Goal: Task Accomplishment & Management: Complete application form

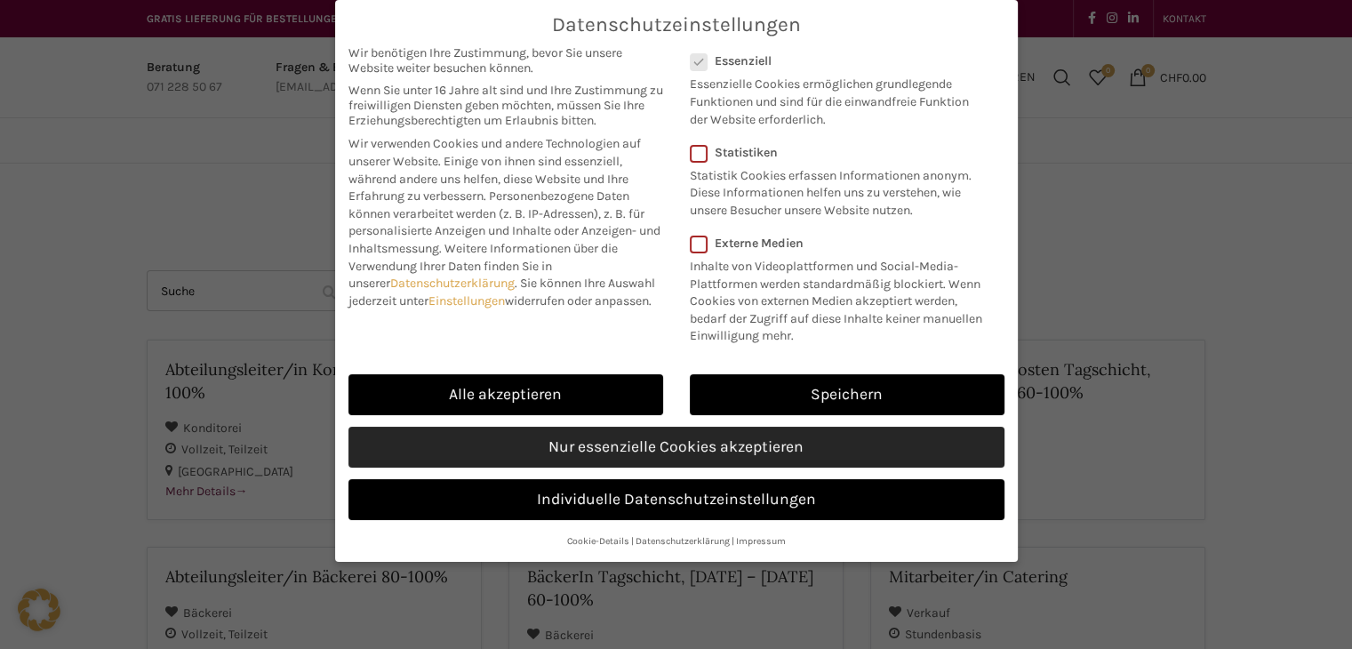
click at [615, 439] on link "Nur essenzielle Cookies akzeptieren" at bounding box center [676, 447] width 656 height 41
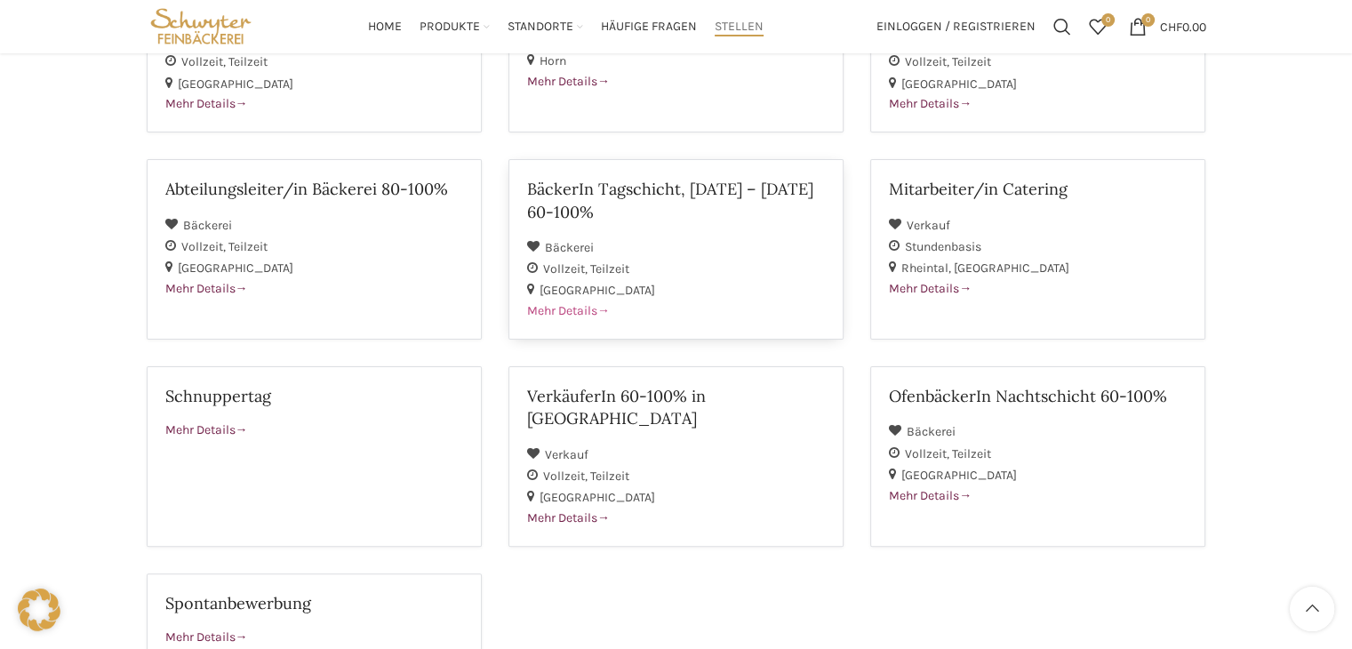
scroll to position [388, 0]
click at [921, 284] on span "Mehr Details" at bounding box center [930, 288] width 83 height 15
click at [212, 424] on span "Mehr Details" at bounding box center [206, 429] width 83 height 15
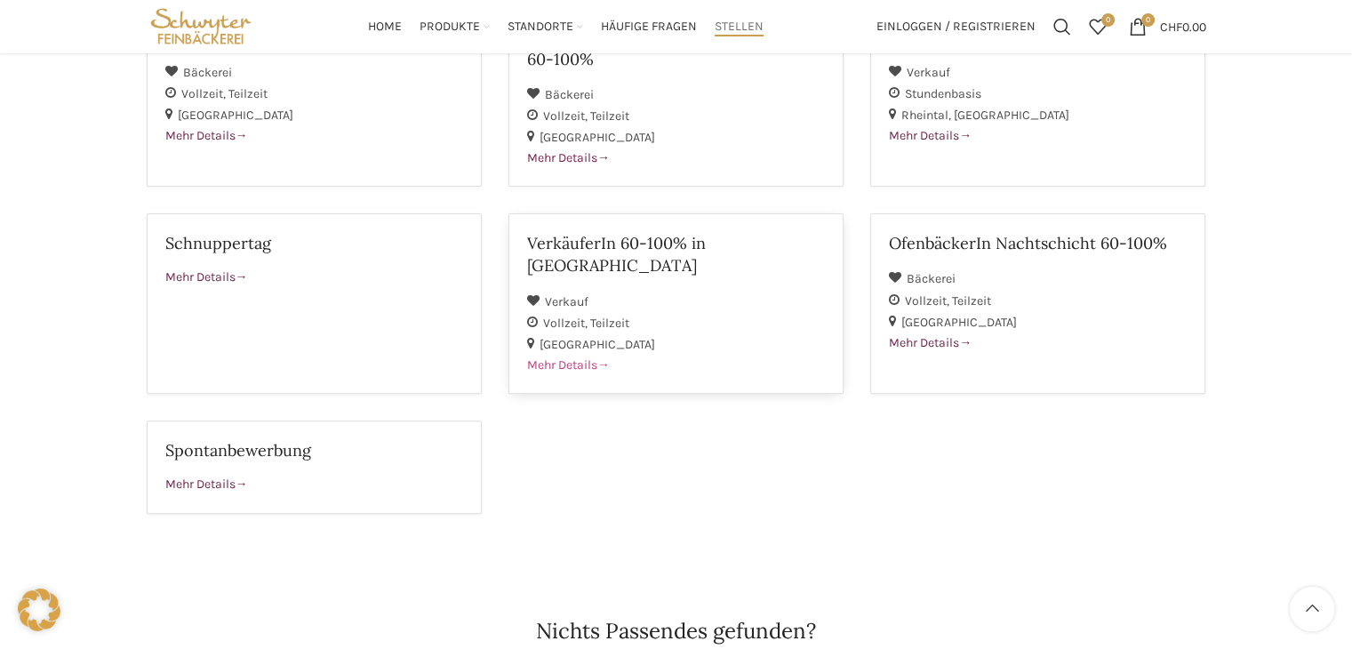
scroll to position [395, 0]
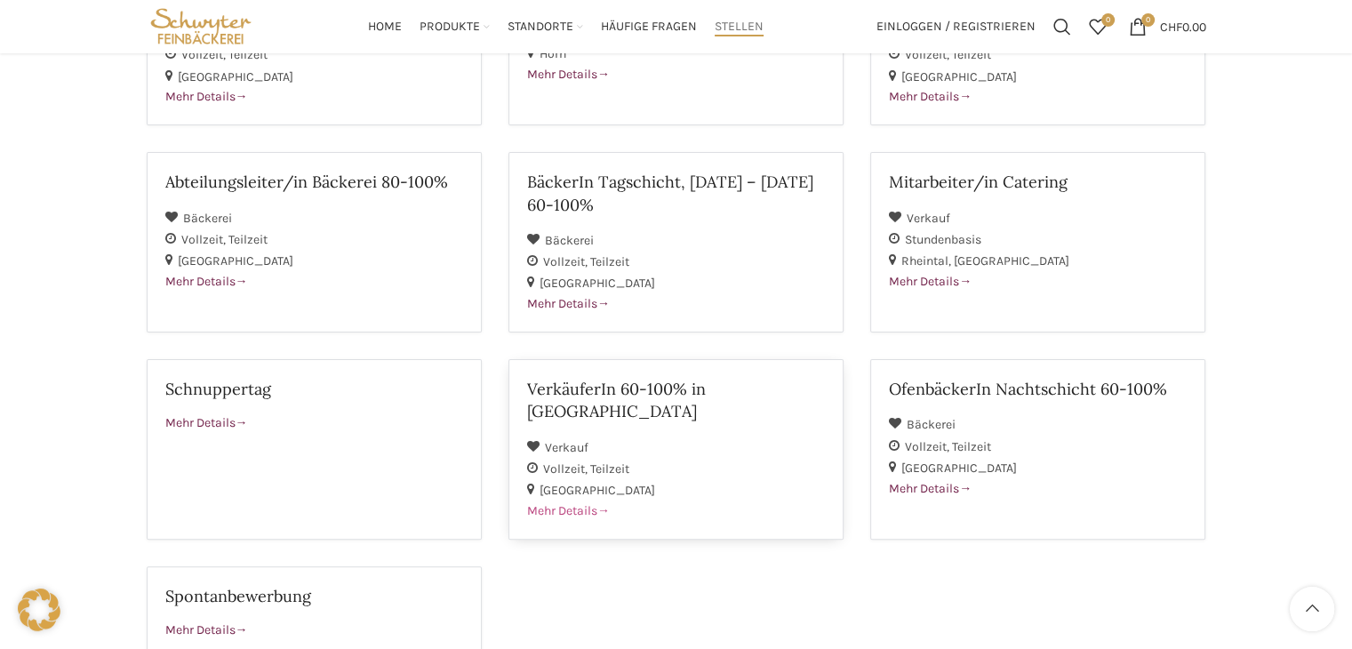
click at [580, 503] on span "Mehr Details" at bounding box center [568, 510] width 83 height 15
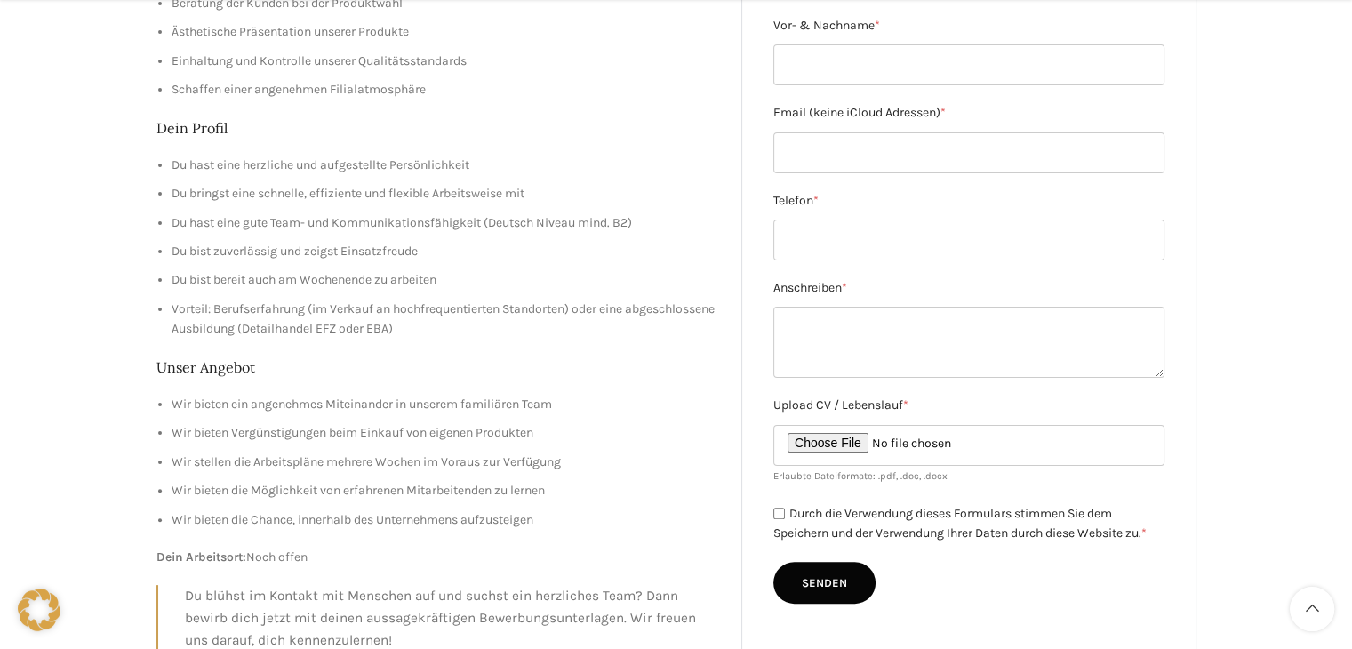
scroll to position [370, 0]
click at [558, 402] on li "Wir bieten ein angenehmes Miteinander in unserem familiären Team" at bounding box center [444, 404] width 544 height 20
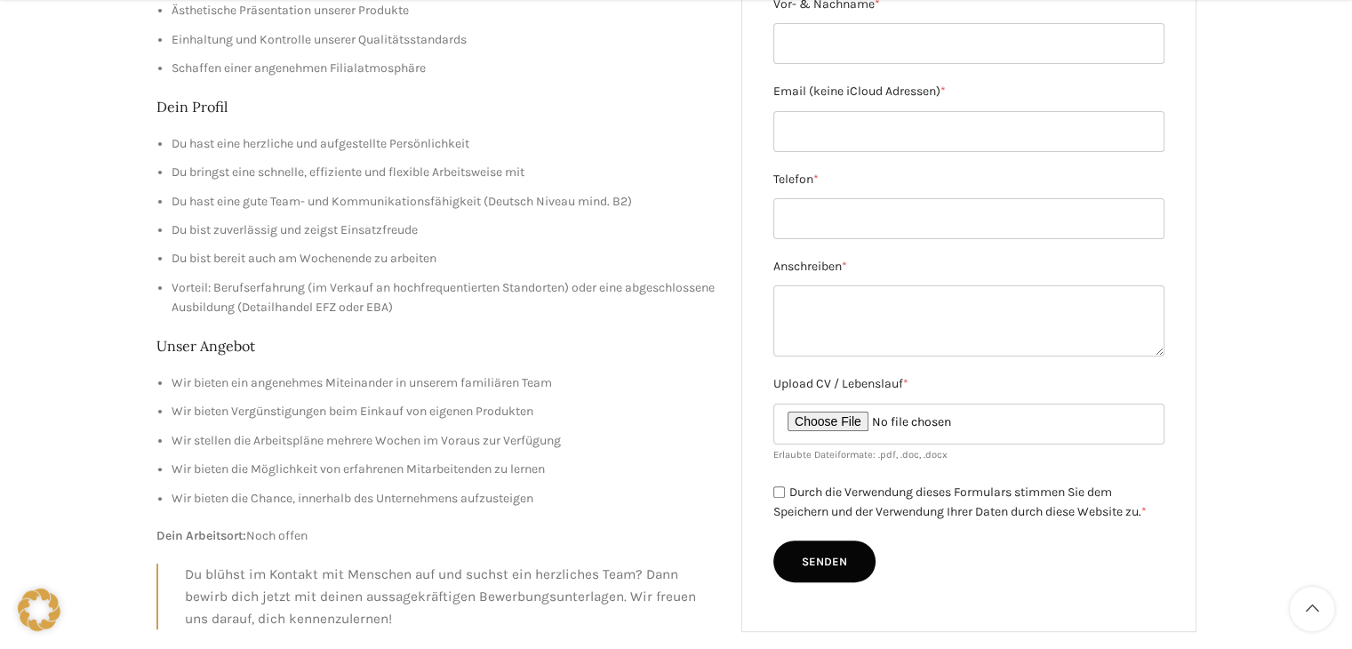
scroll to position [391, 0]
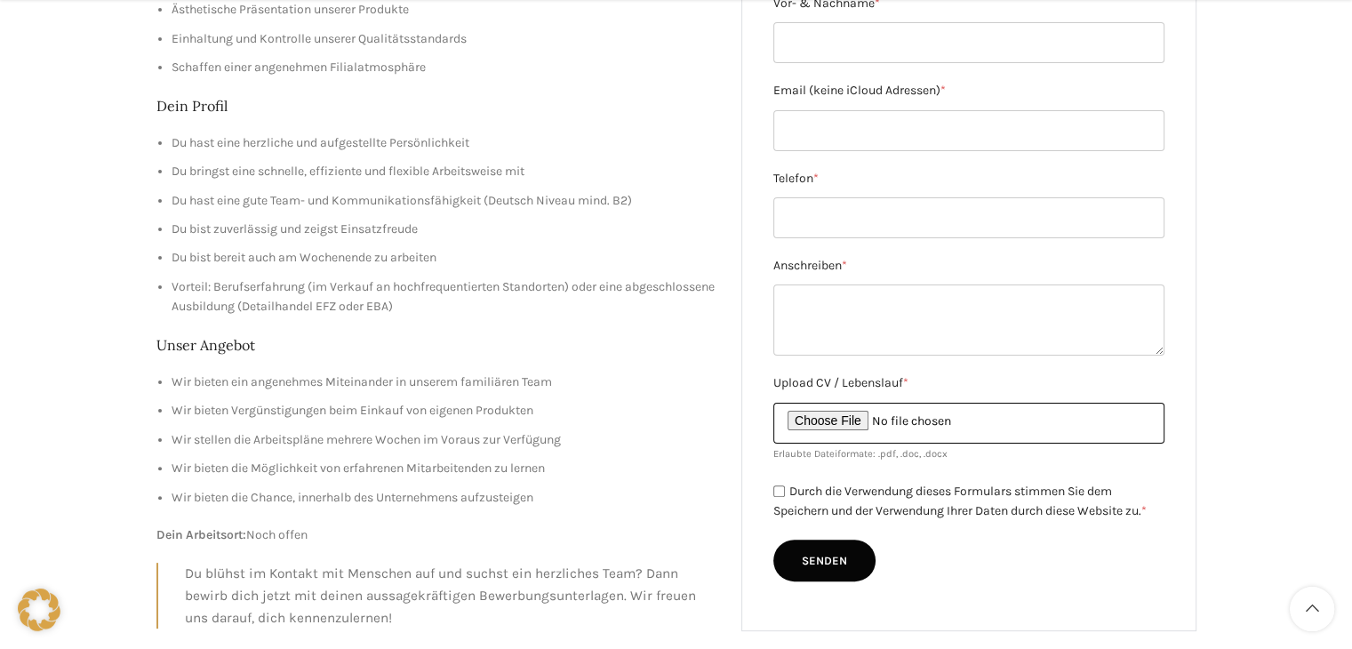
click at [862, 417] on input "Upload CV / Lebenslauf *" at bounding box center [968, 423] width 391 height 41
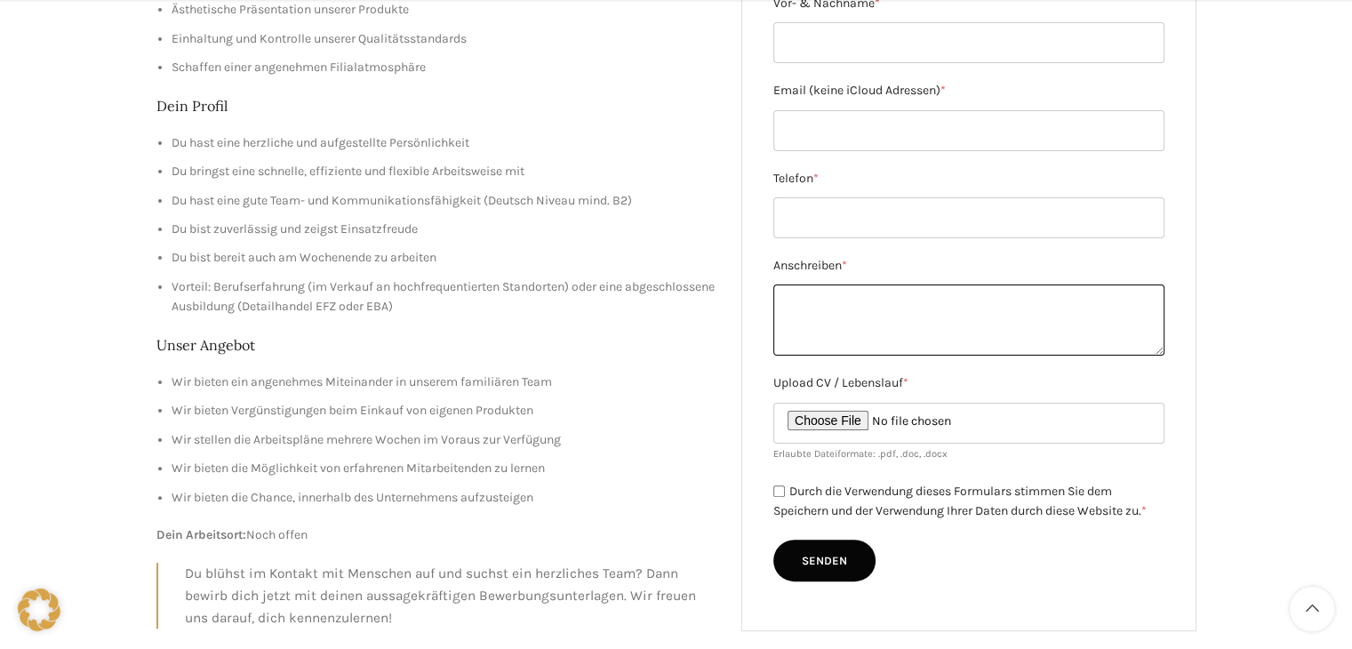
click at [787, 298] on textarea "Anschreiben *" at bounding box center [968, 319] width 391 height 71
type textarea "k"
